Goal: Information Seeking & Learning: Learn about a topic

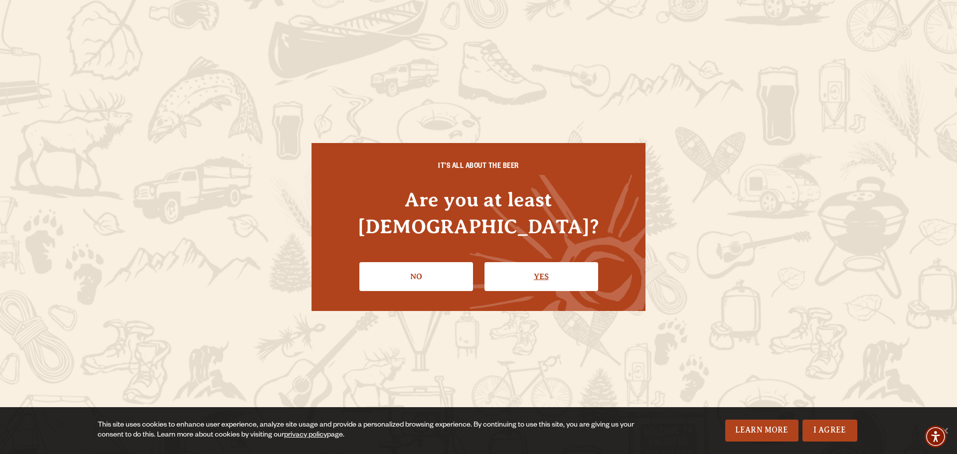
click at [549, 262] on link "Yes" at bounding box center [542, 276] width 114 height 29
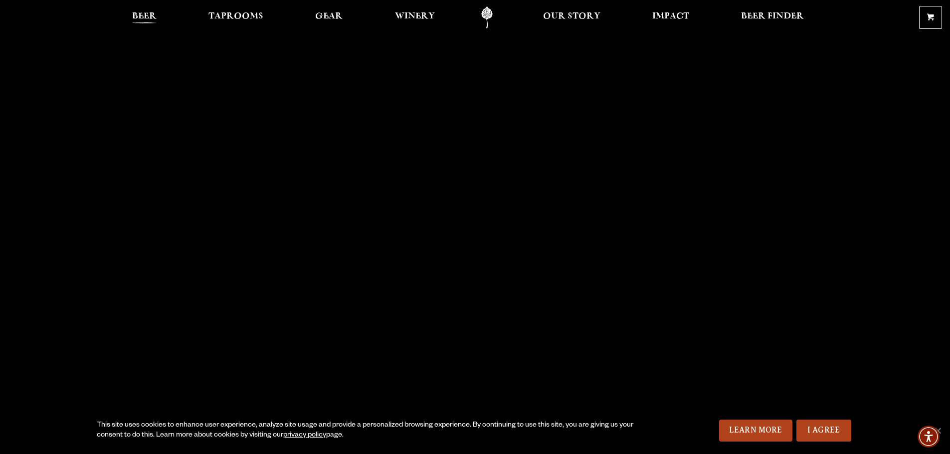
click at [148, 16] on span "Beer" at bounding box center [144, 16] width 24 height 8
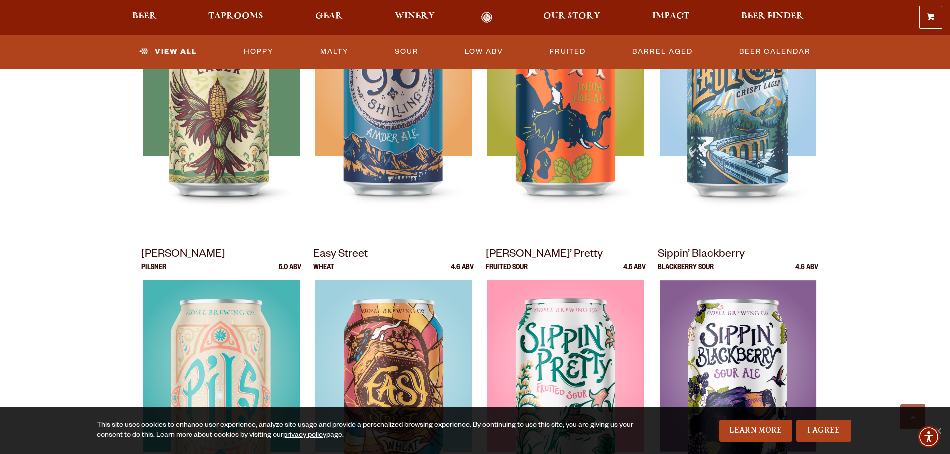
scroll to position [543, 0]
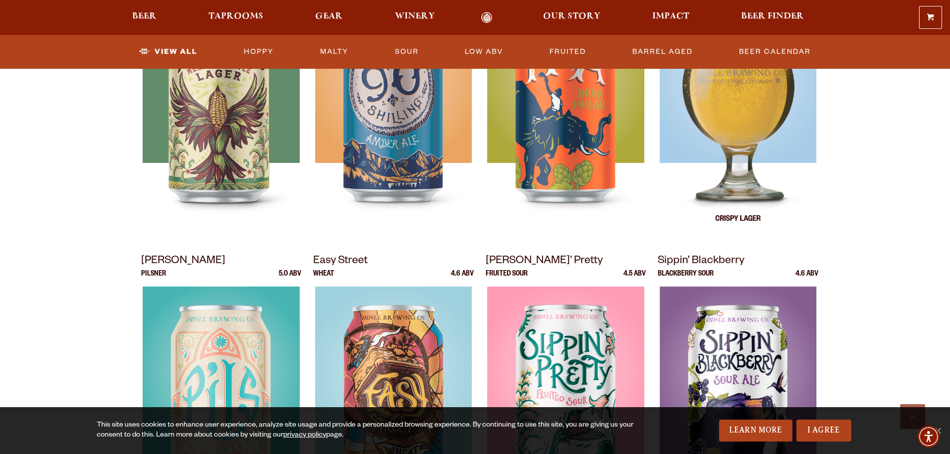
click at [725, 139] on img at bounding box center [737, 116] width 157 height 249
